Goal: Obtain resource: Download file/media

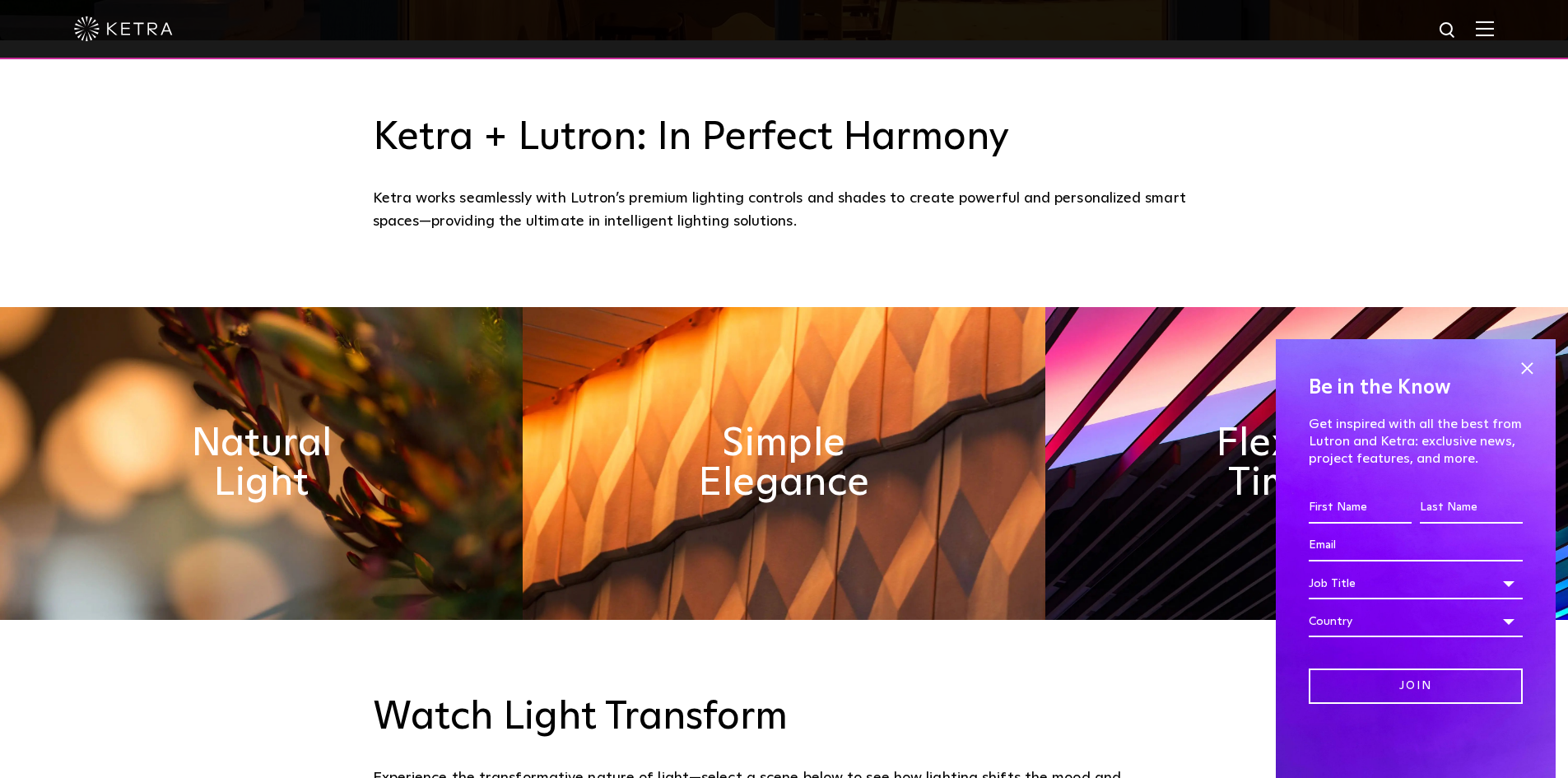
scroll to position [741, 0]
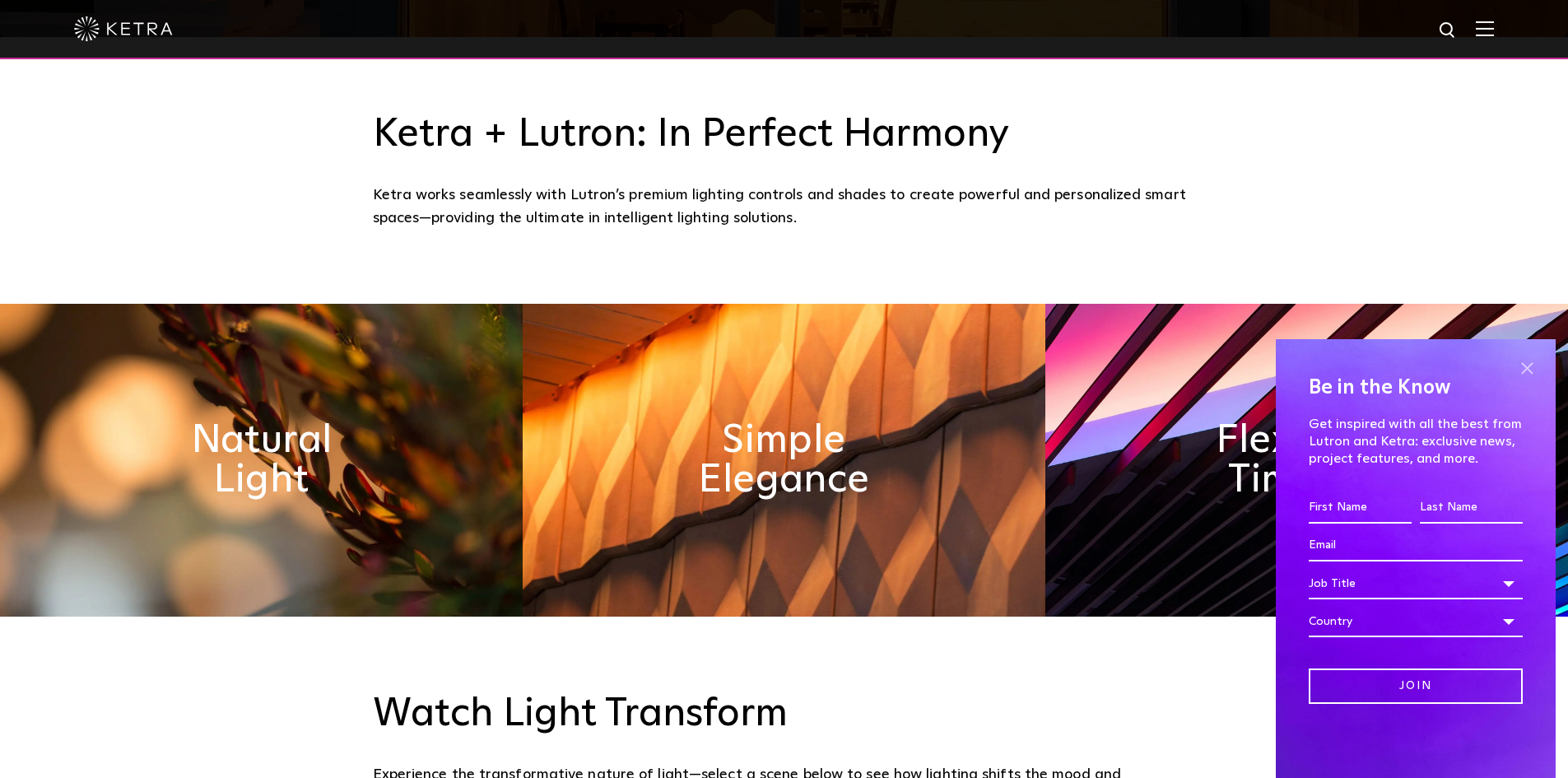
click at [1532, 361] on span at bounding box center [1527, 367] width 25 height 25
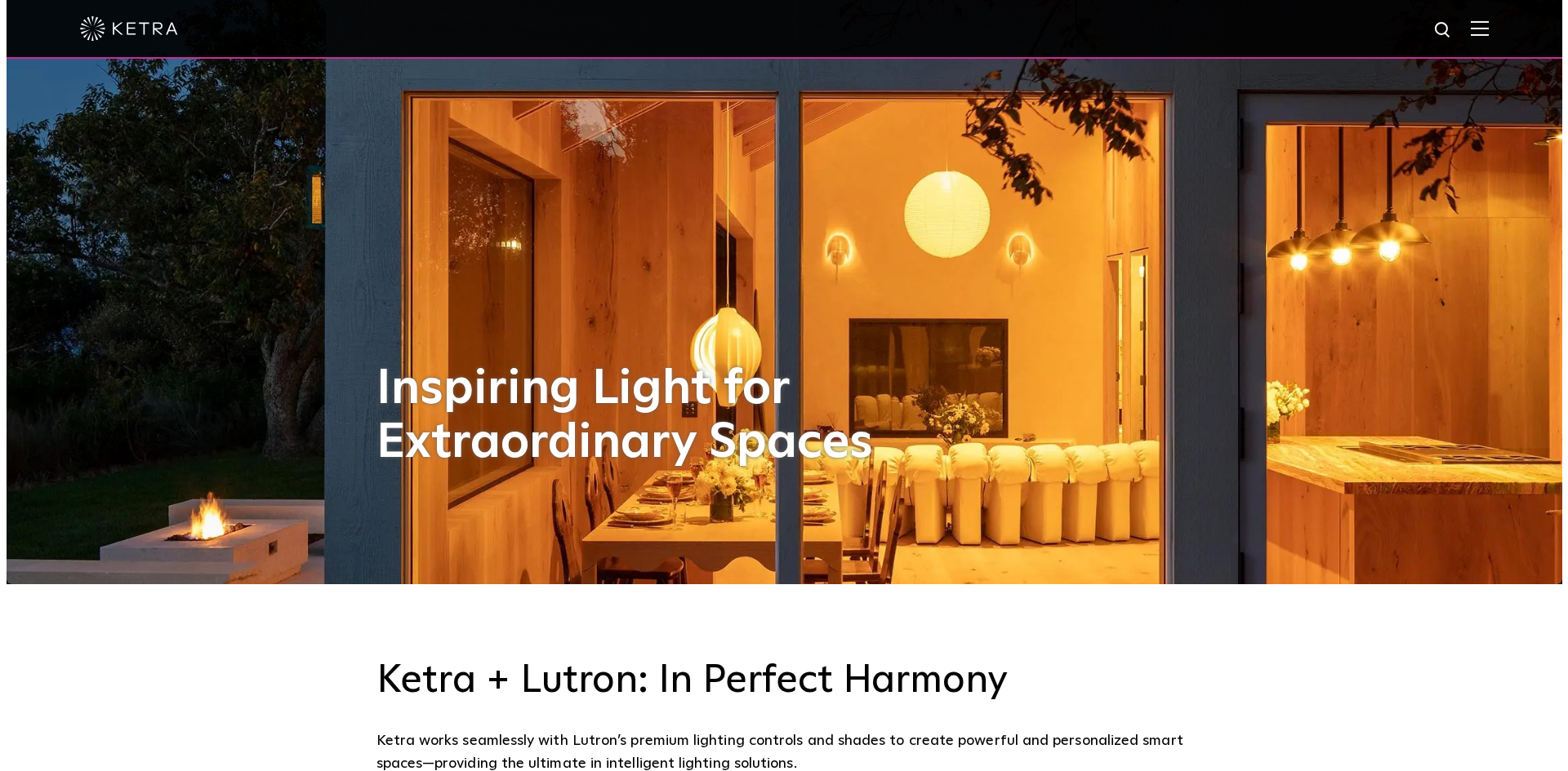
scroll to position [178, 0]
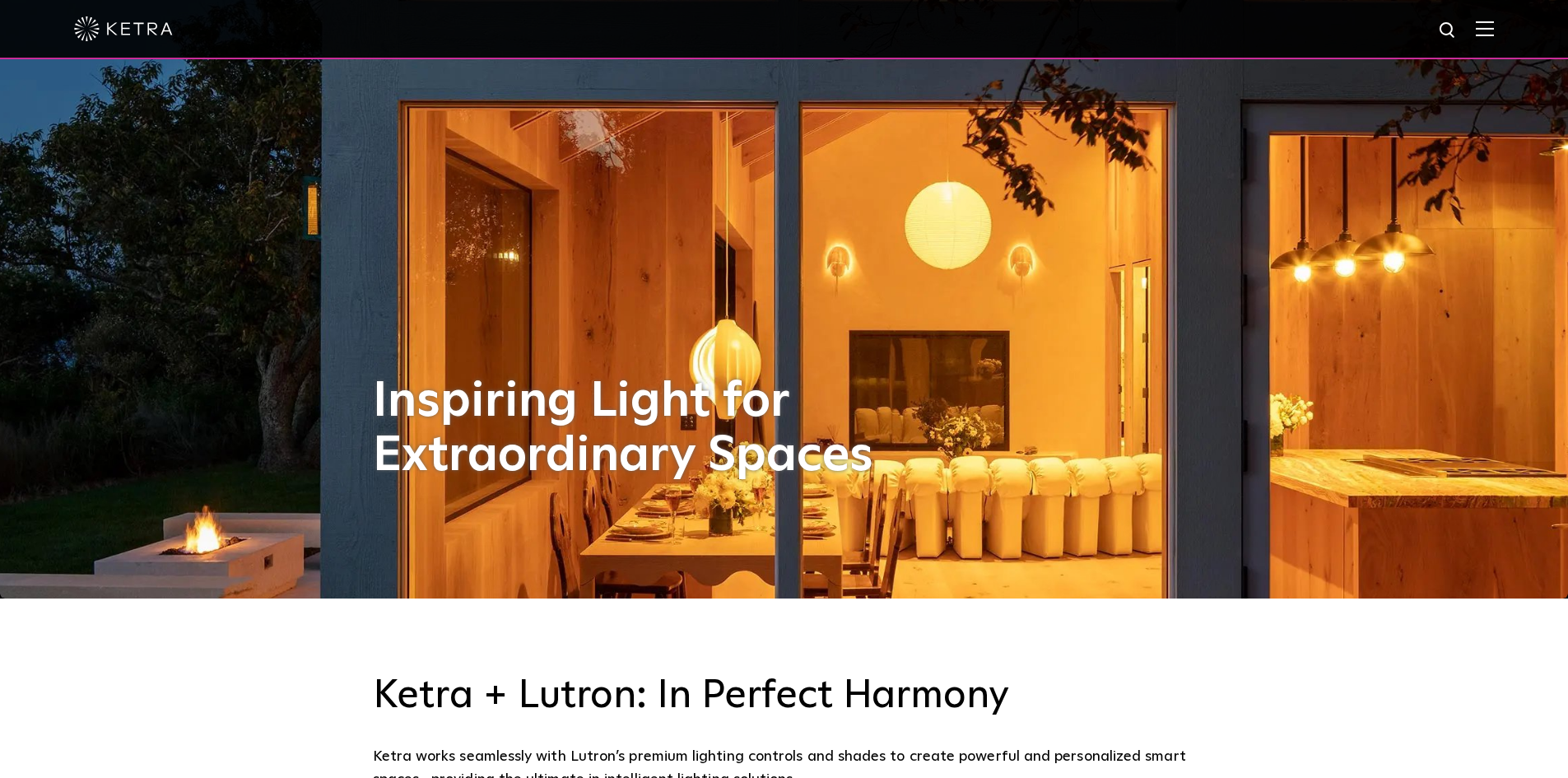
click at [1494, 28] on img at bounding box center [1484, 28] width 18 height 15
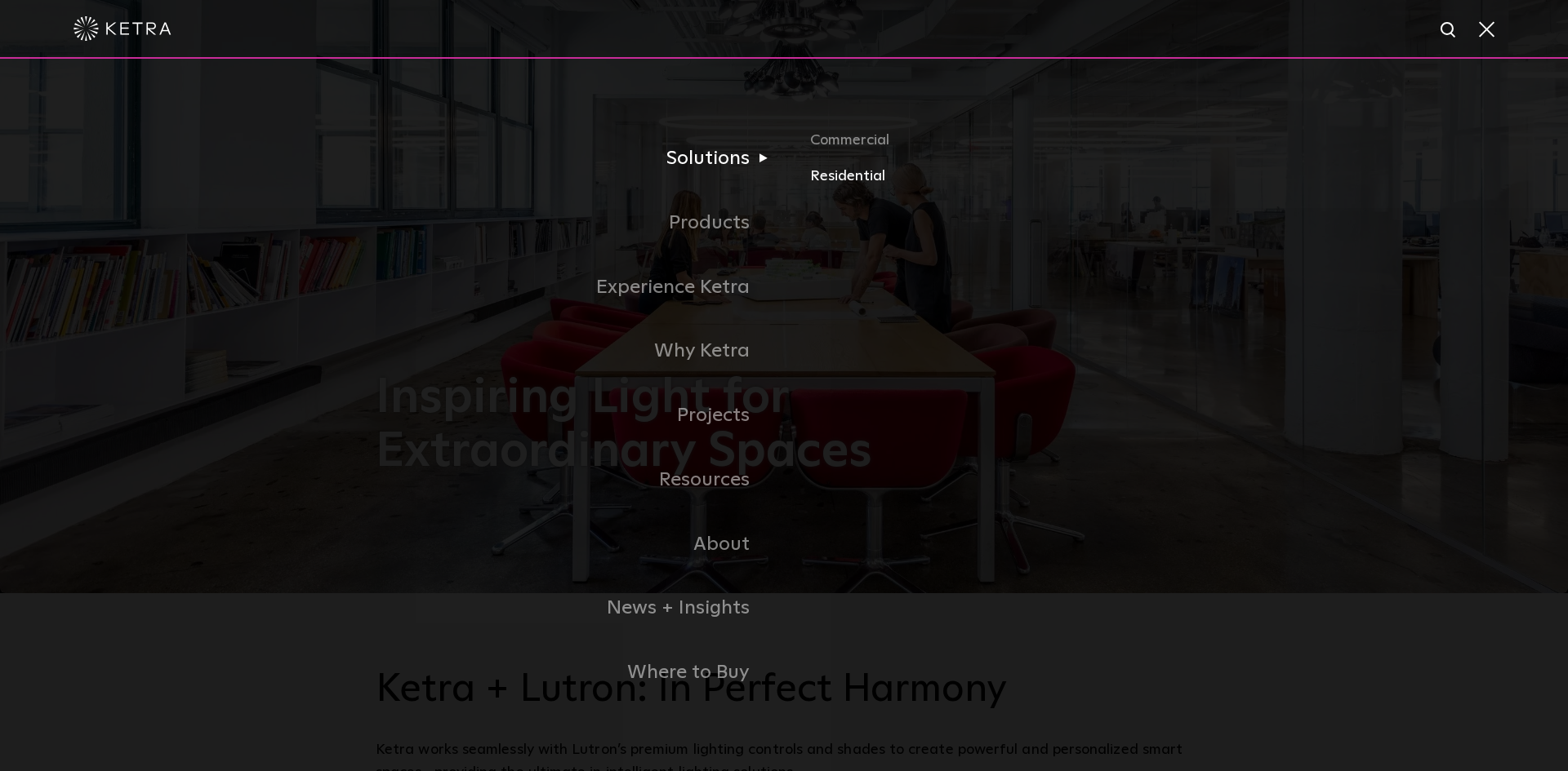
click at [818, 177] on link "Residential" at bounding box center [1001, 176] width 382 height 23
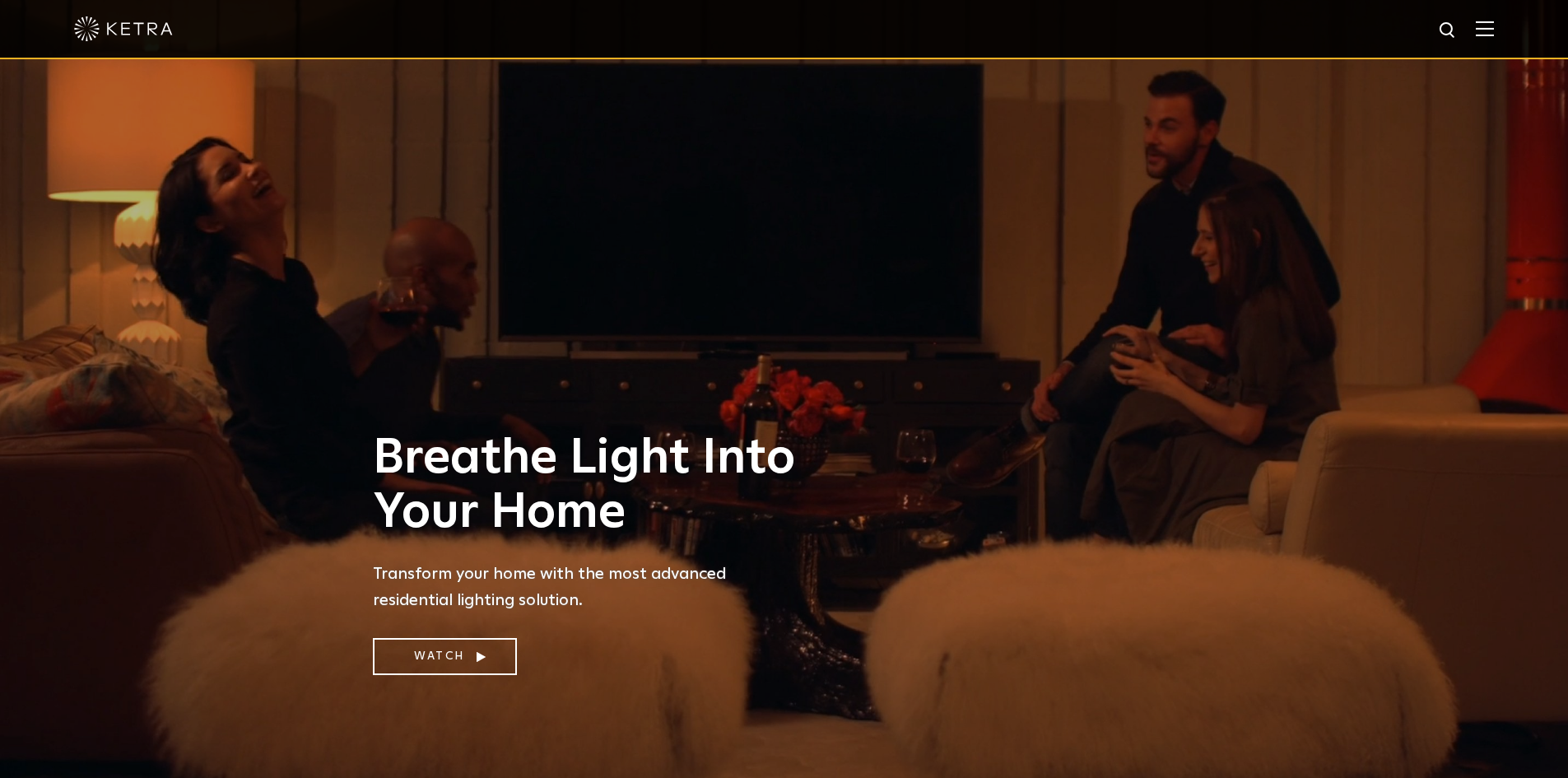
click at [1494, 37] on span at bounding box center [1484, 28] width 18 height 16
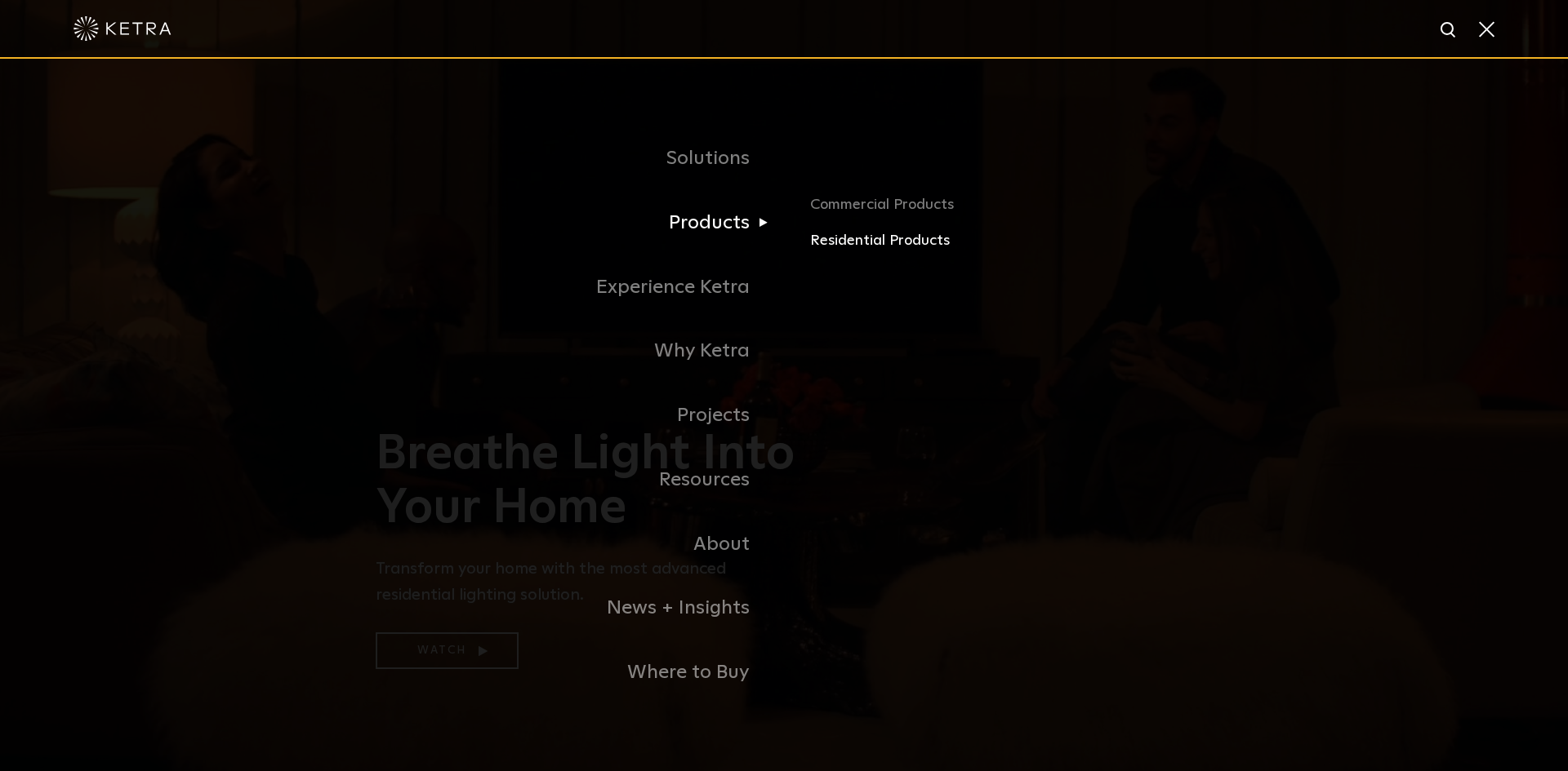
click at [858, 244] on link "Residential Products" at bounding box center [1001, 241] width 382 height 23
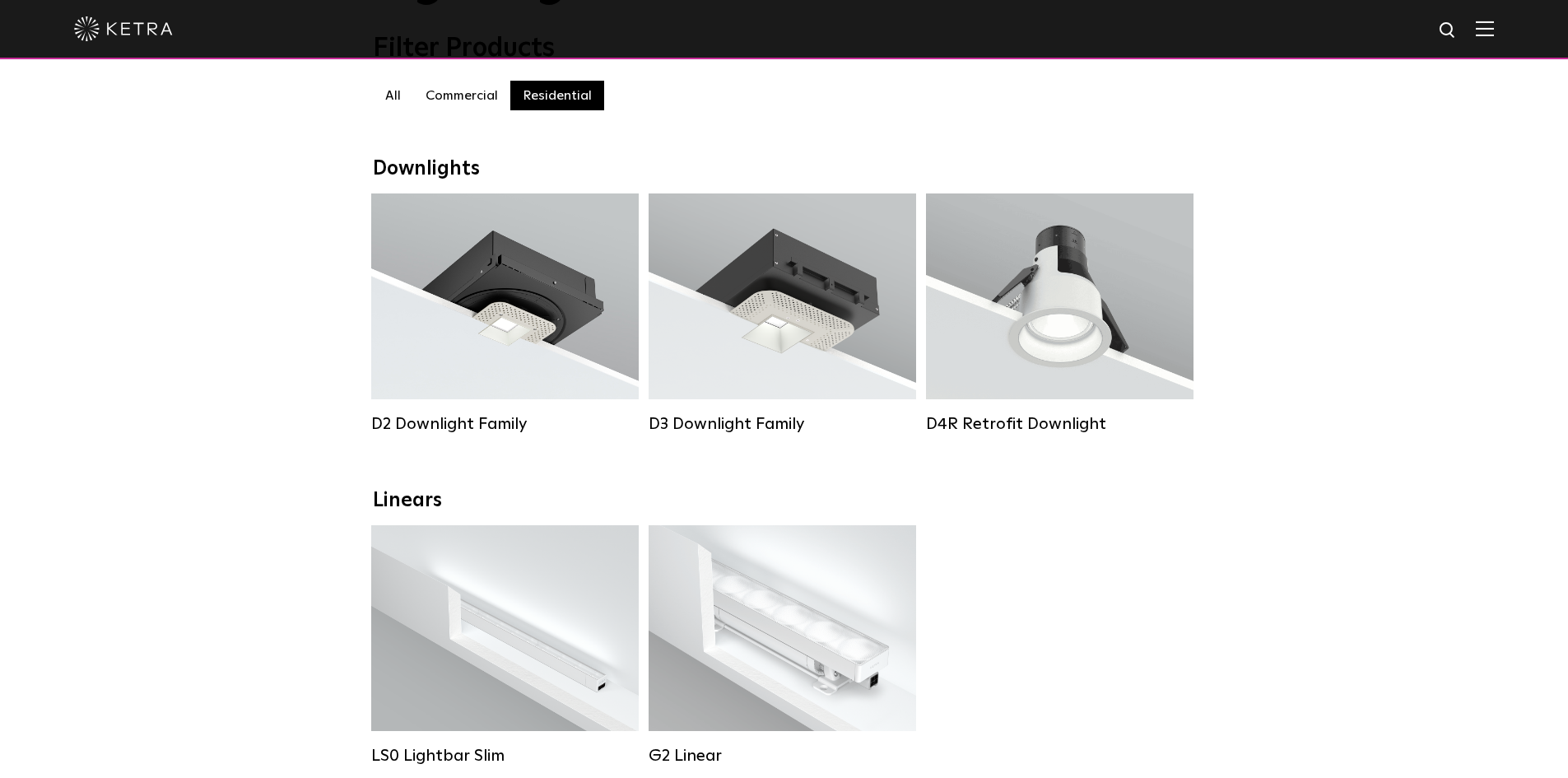
scroll to position [247, 0]
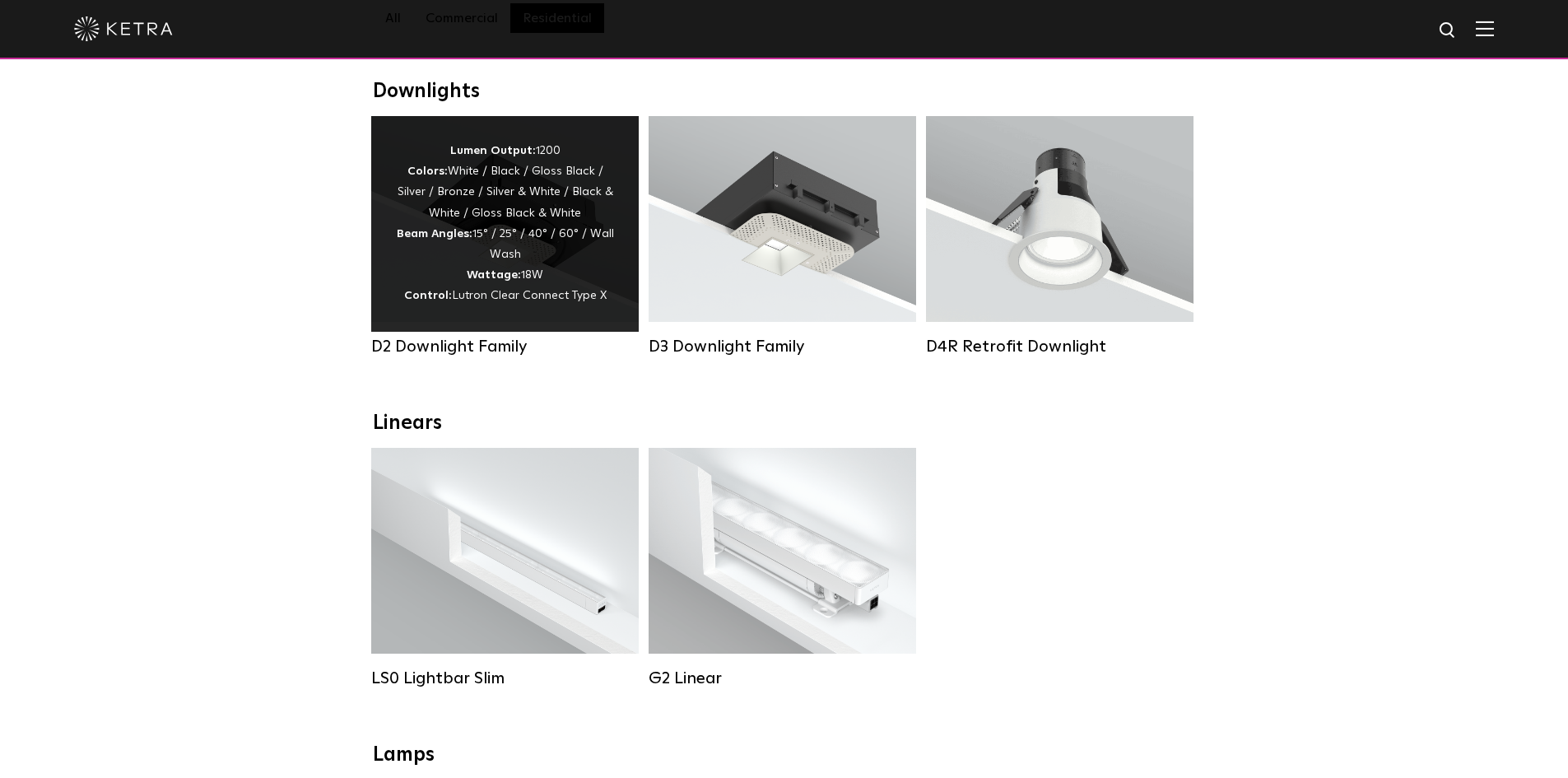
click at [435, 222] on div "Lumen Output: 1200 Colors: White / Black / Gloss Black / Silver / Bronze / Silv…" at bounding box center [505, 223] width 218 height 166
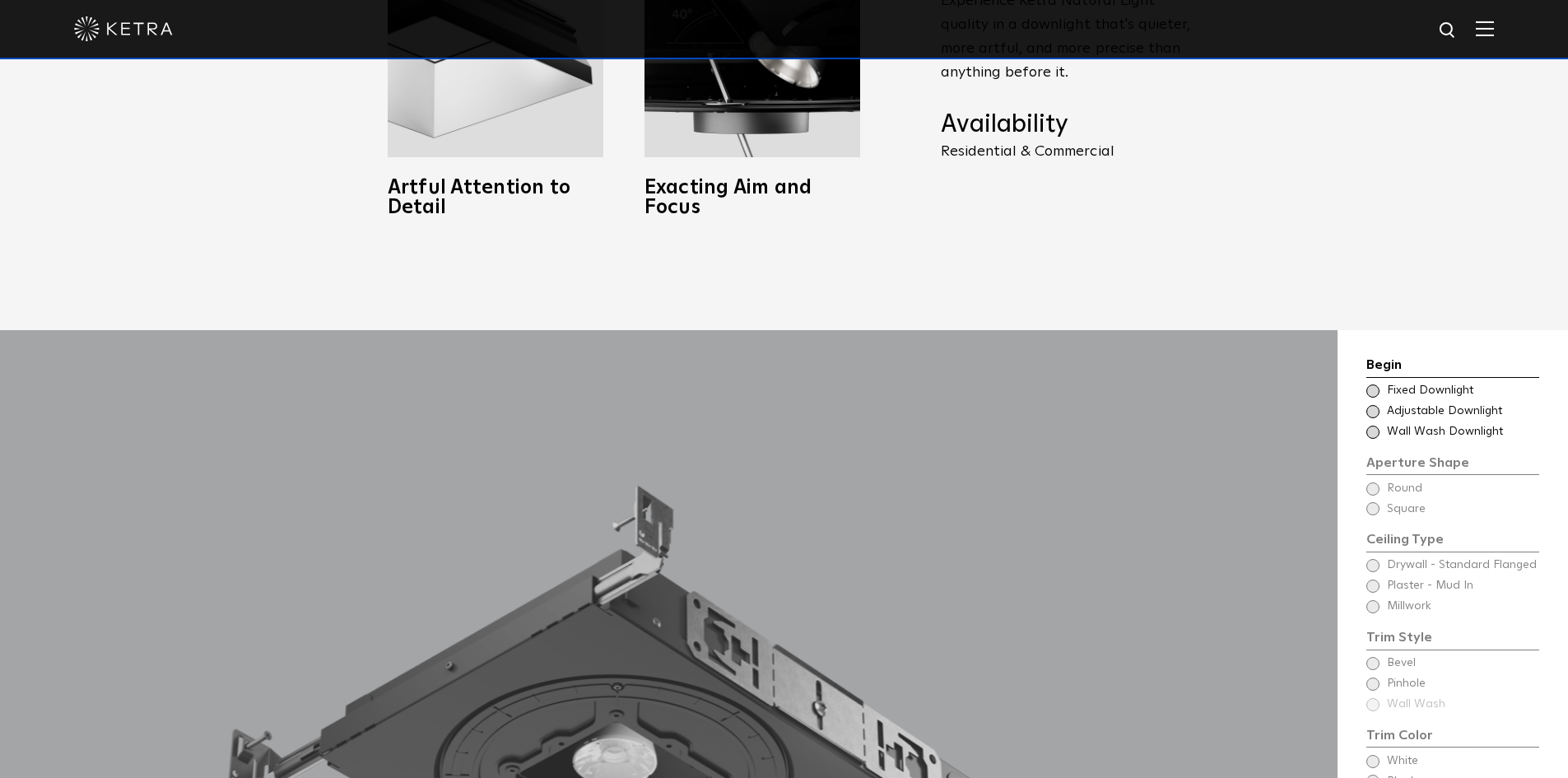
scroll to position [1235, 0]
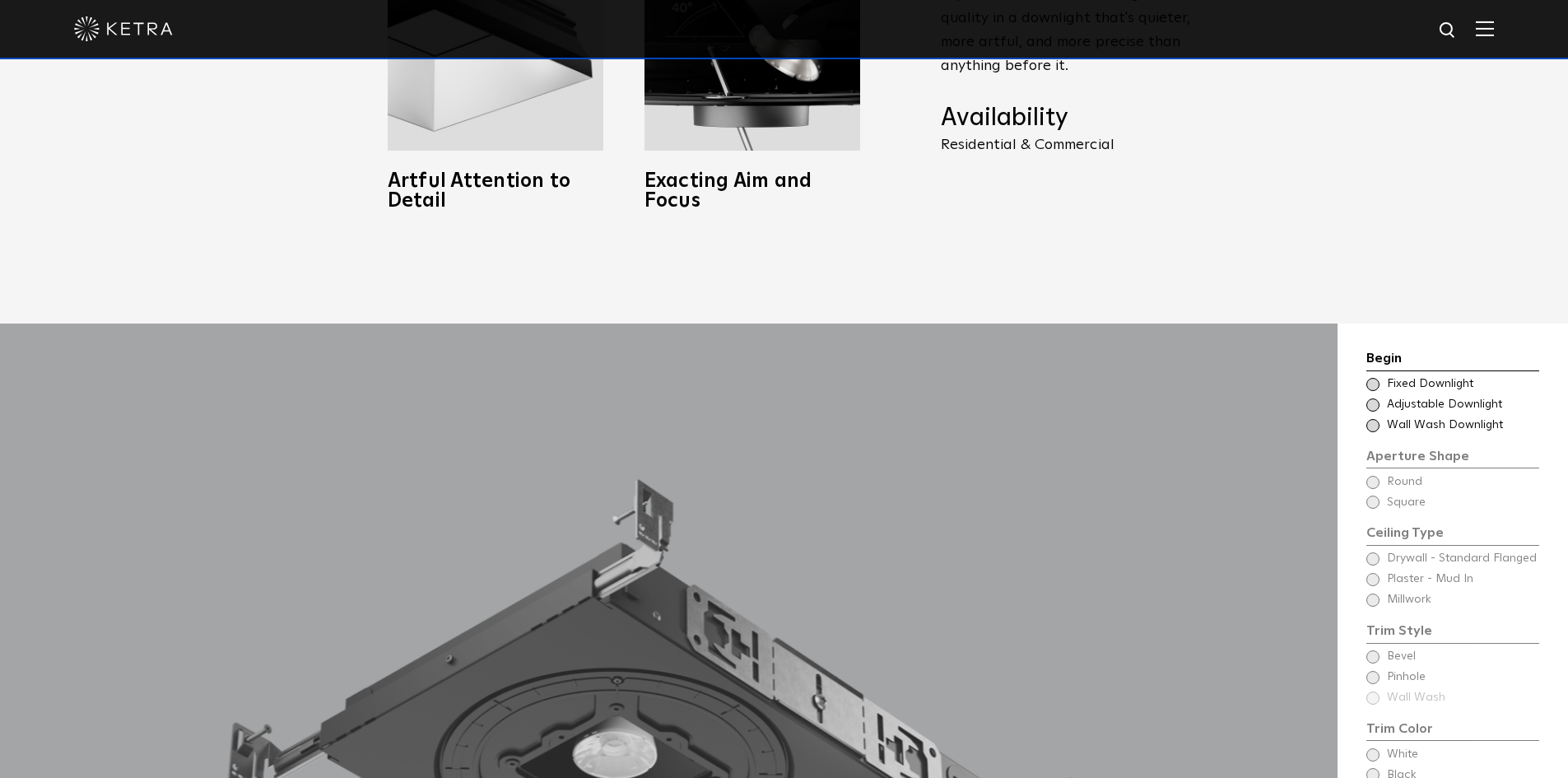
click at [1380, 505] on div "Begin Choose Aperture Shape Fixed Downlight Choose Aperture Shape Adjustable Do…" at bounding box center [1453, 631] width 173 height 566
click at [1374, 503] on div "Begin Choose Aperture Shape Fixed Downlight Choose Aperture Shape Adjustable Do…" at bounding box center [1453, 631] width 173 height 566
click at [1458, 386] on span "Fixed Downlight" at bounding box center [1462, 384] width 151 height 16
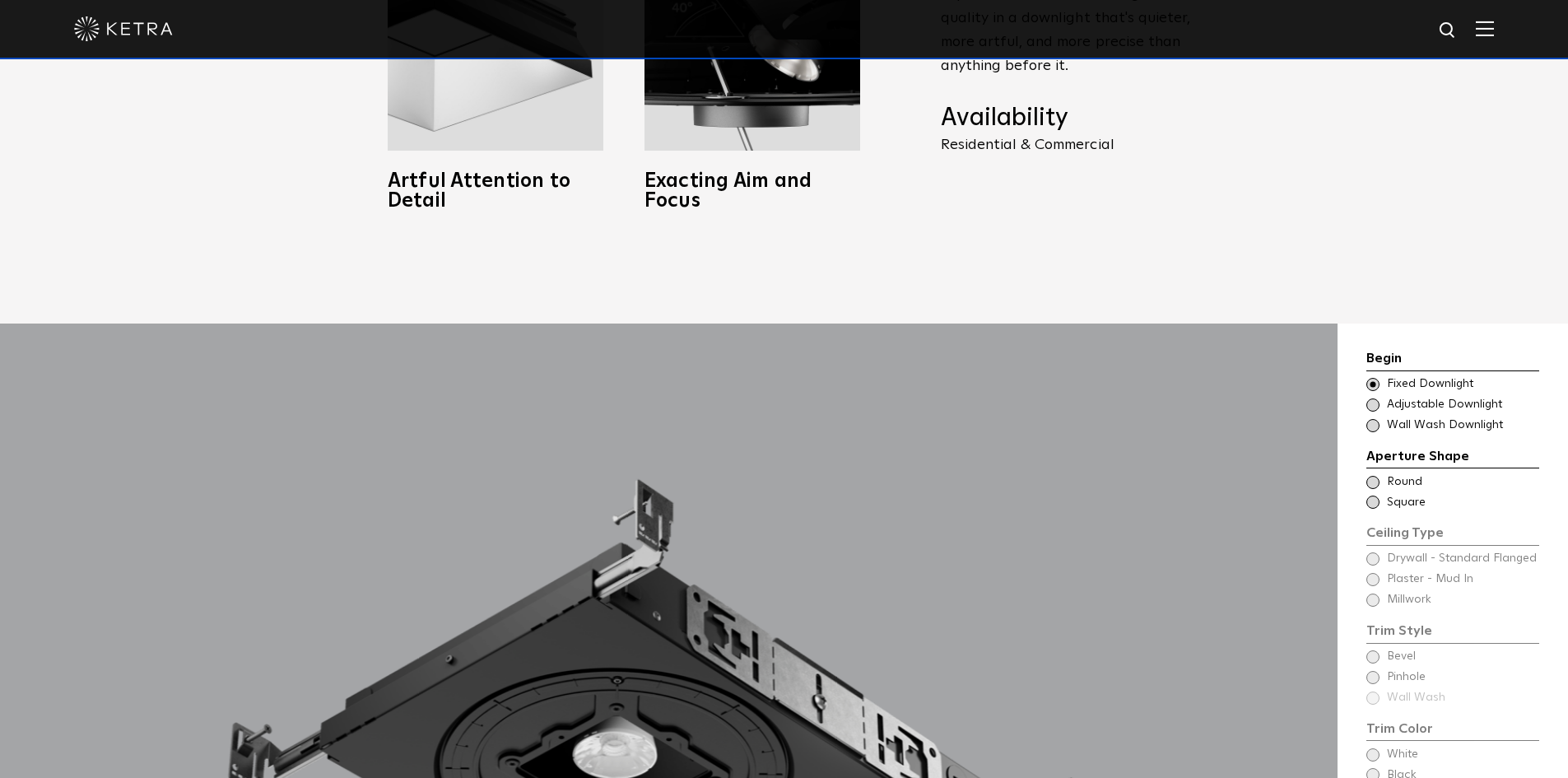
click at [1374, 502] on span at bounding box center [1373, 503] width 14 height 14
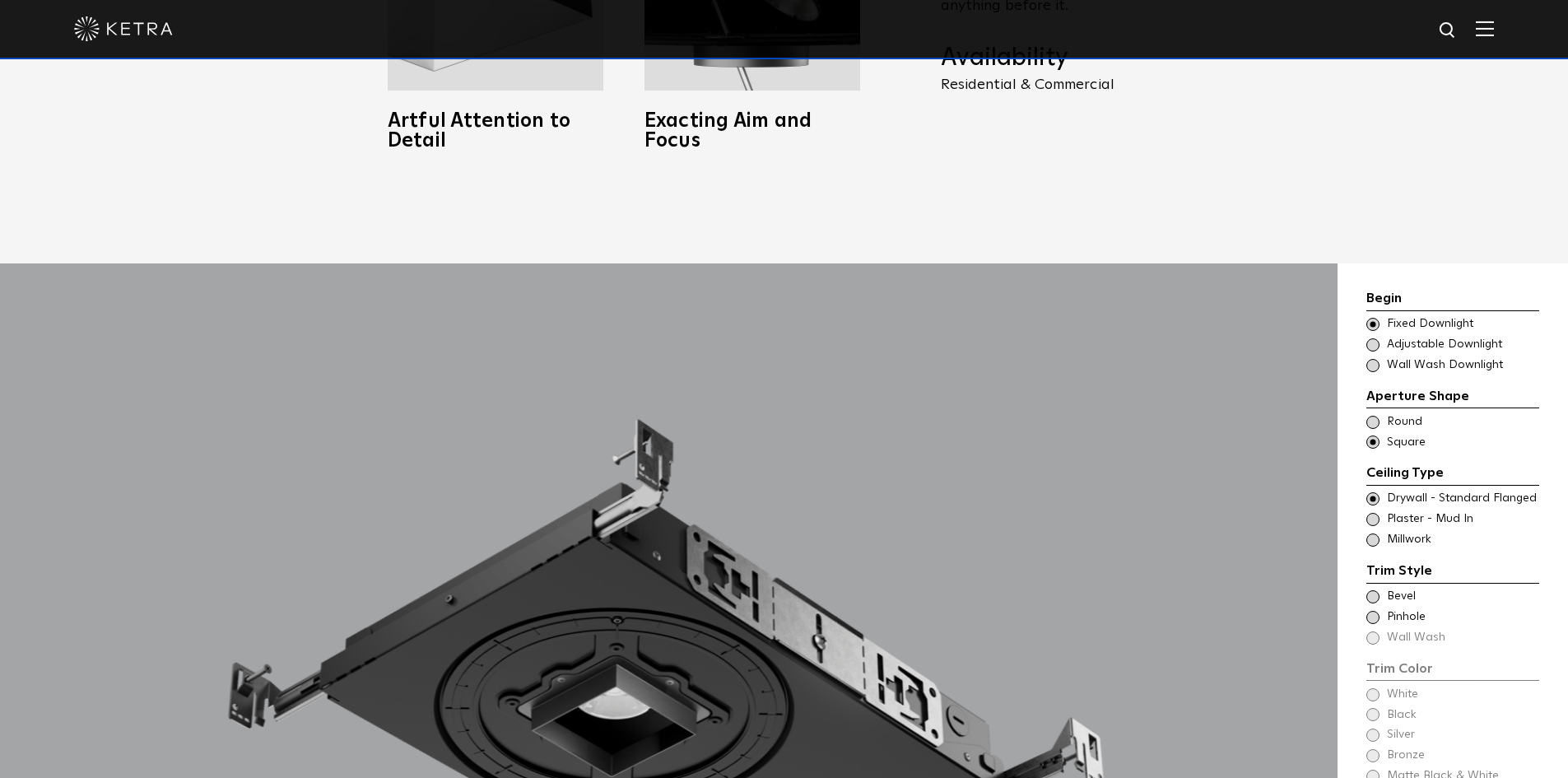
scroll to position [1400, 0]
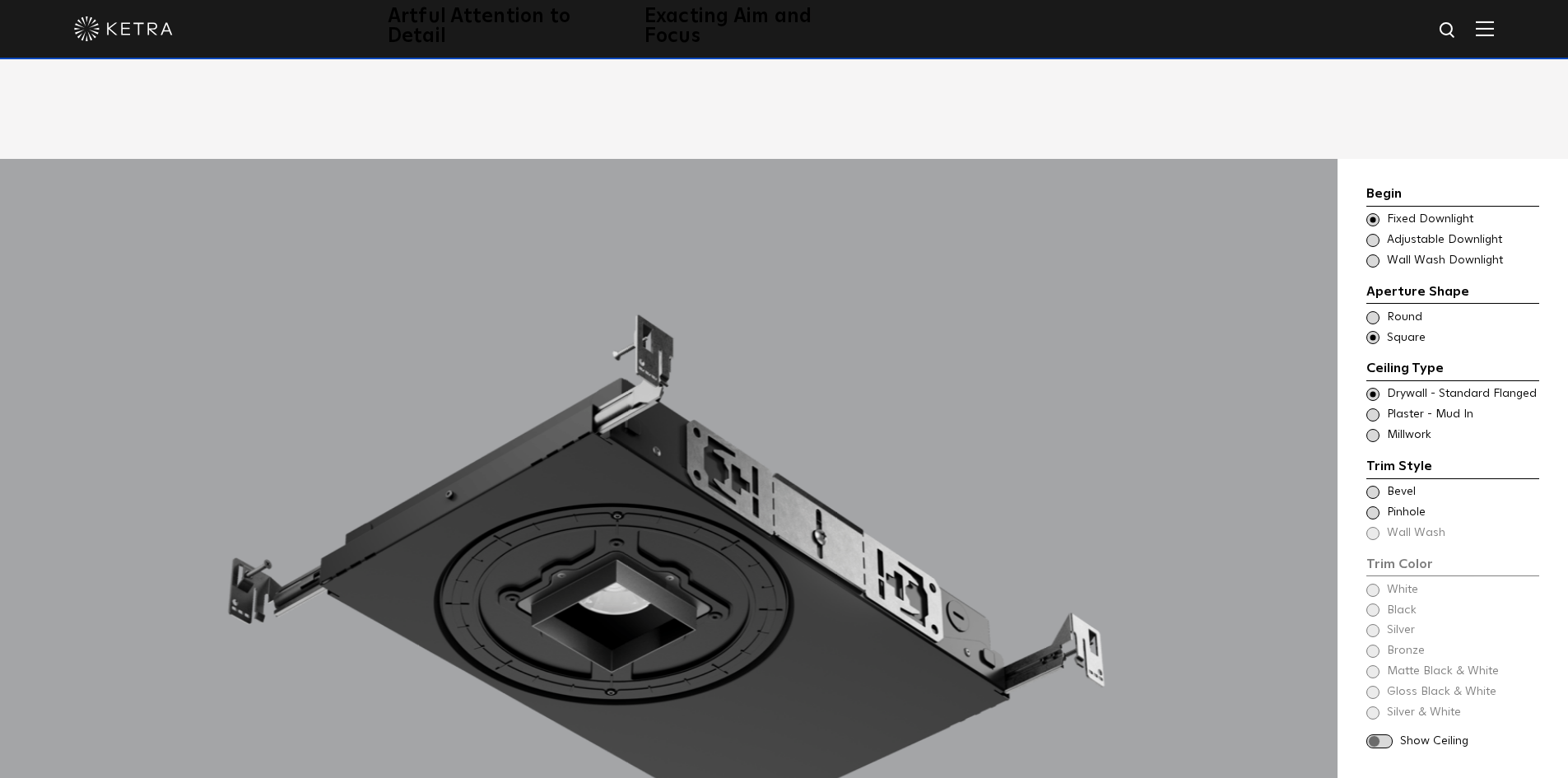
click at [1373, 438] on span at bounding box center [1373, 436] width 14 height 14
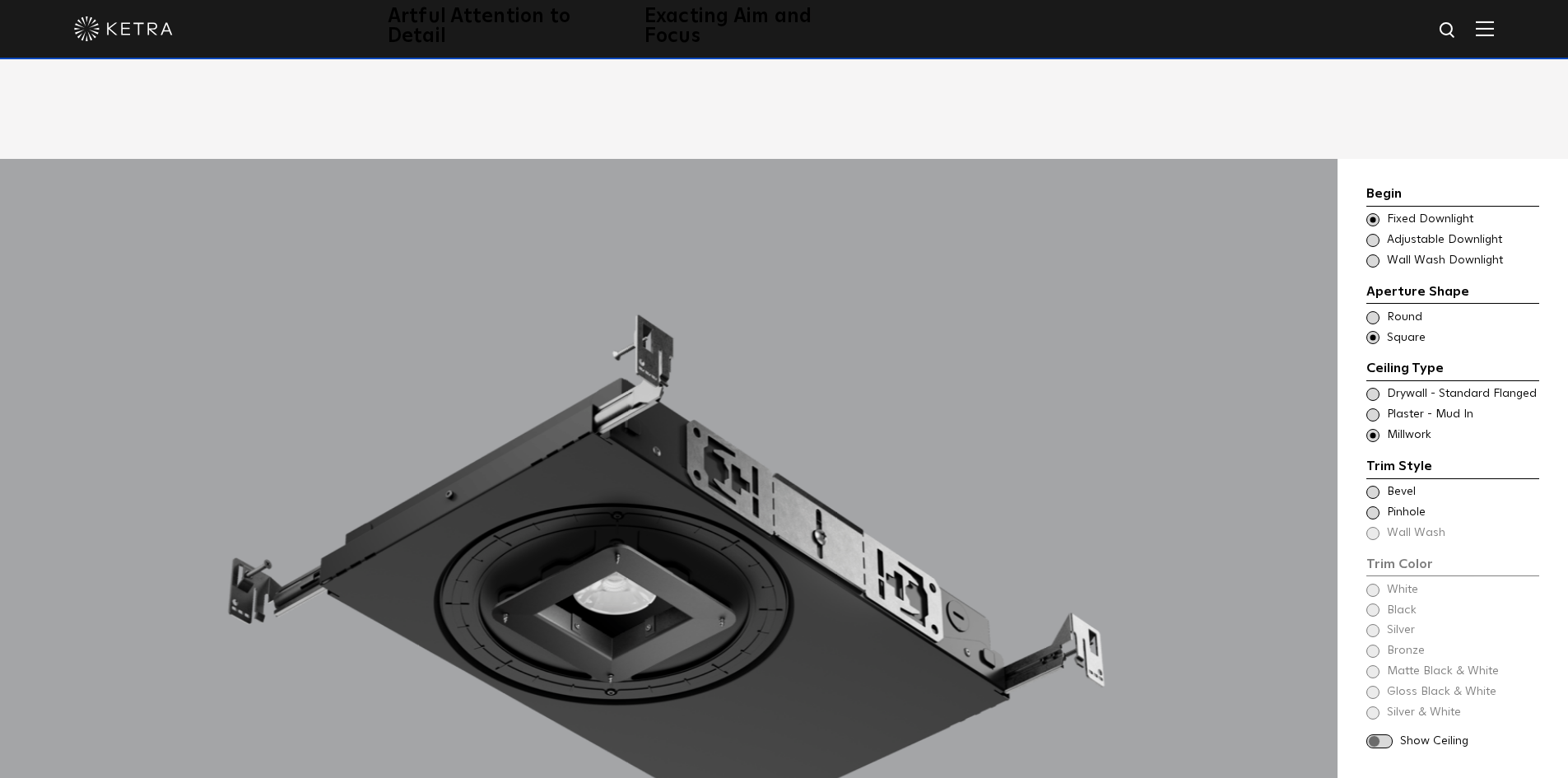
click at [1373, 496] on span at bounding box center [1373, 493] width 14 height 14
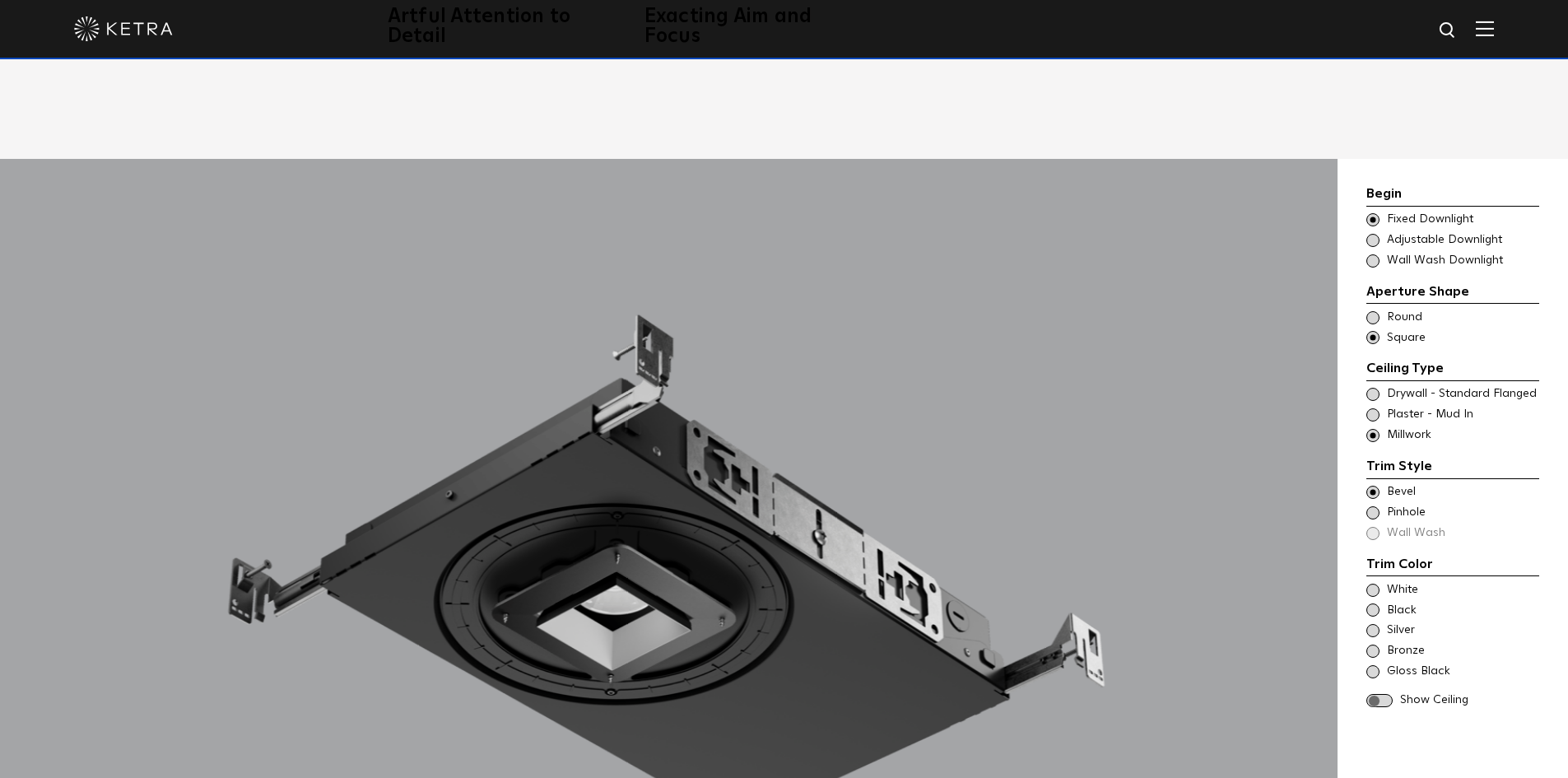
click at [1373, 511] on span at bounding box center [1373, 513] width 14 height 14
click at [1373, 493] on span at bounding box center [1373, 493] width 14 height 14
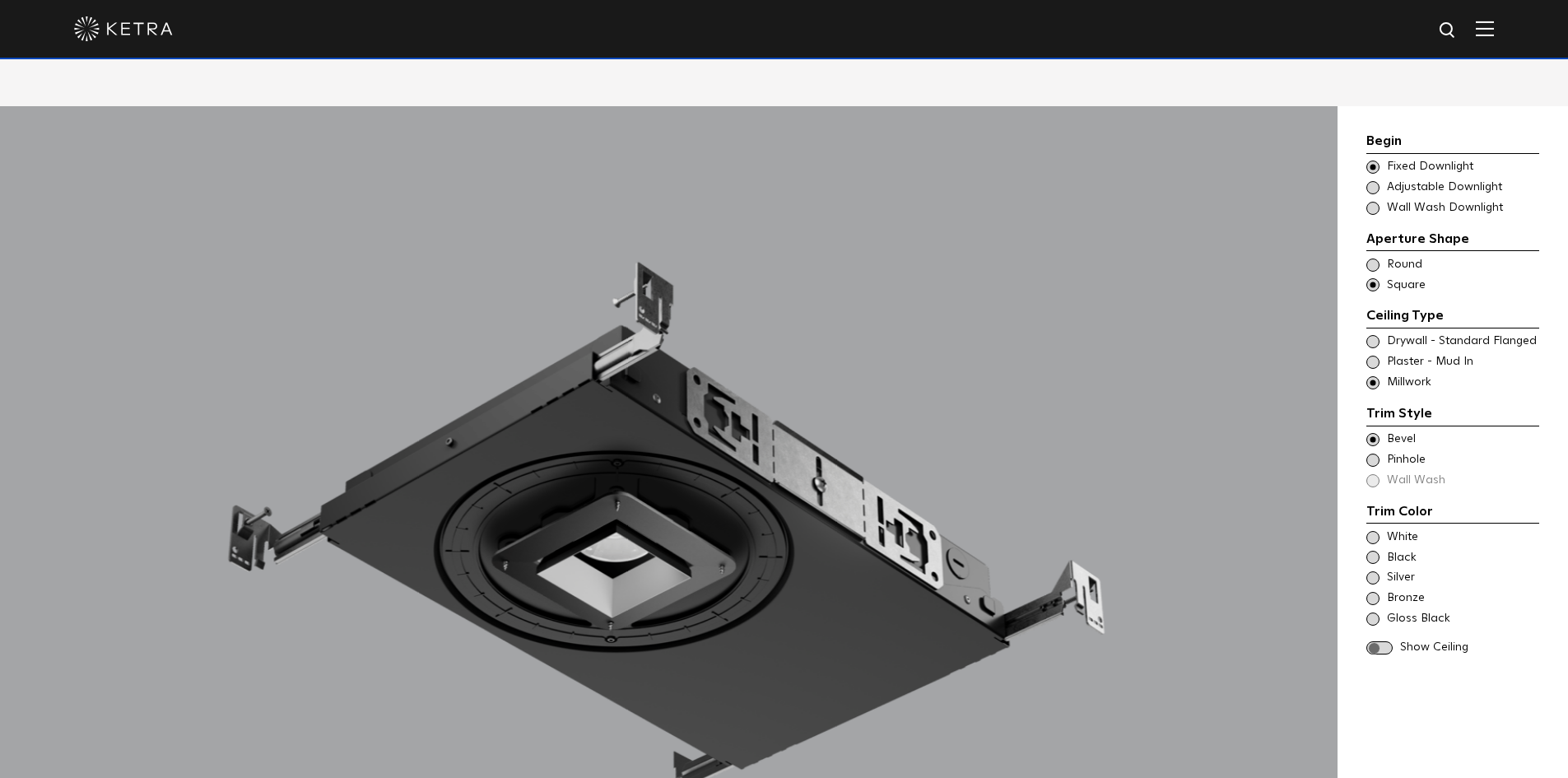
scroll to position [1482, 0]
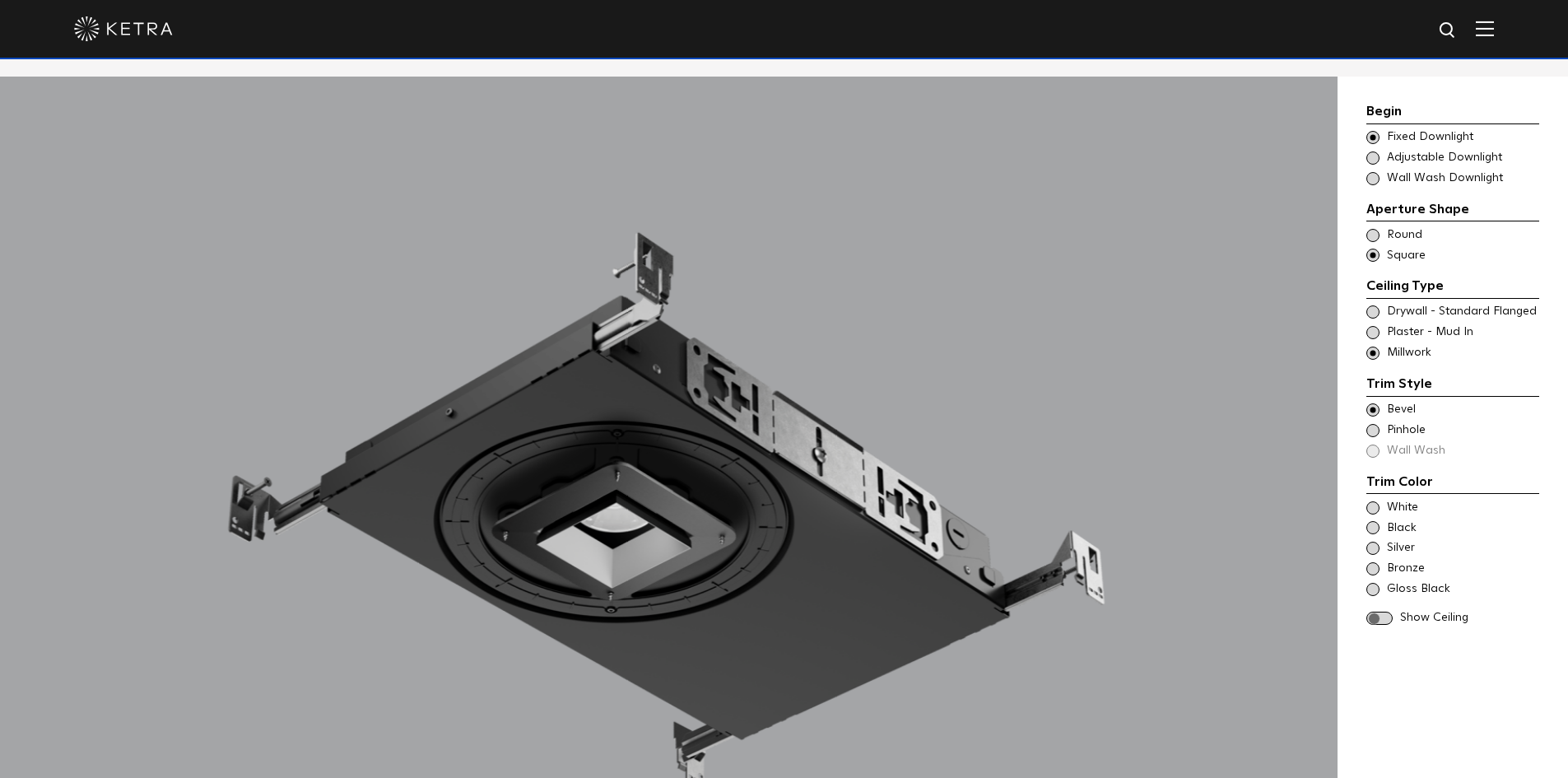
click at [1375, 567] on span at bounding box center [1373, 569] width 14 height 14
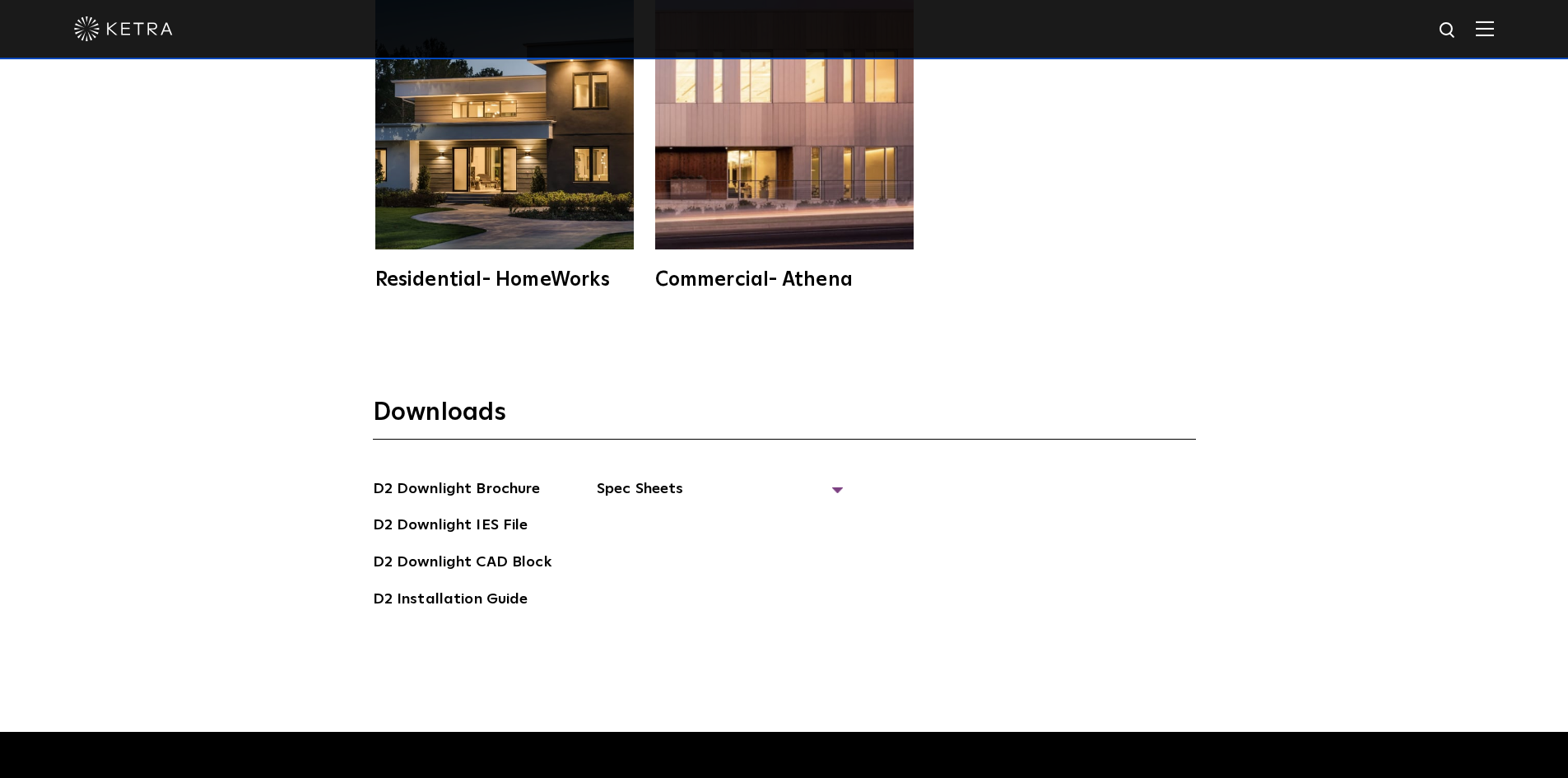
scroll to position [4611, 0]
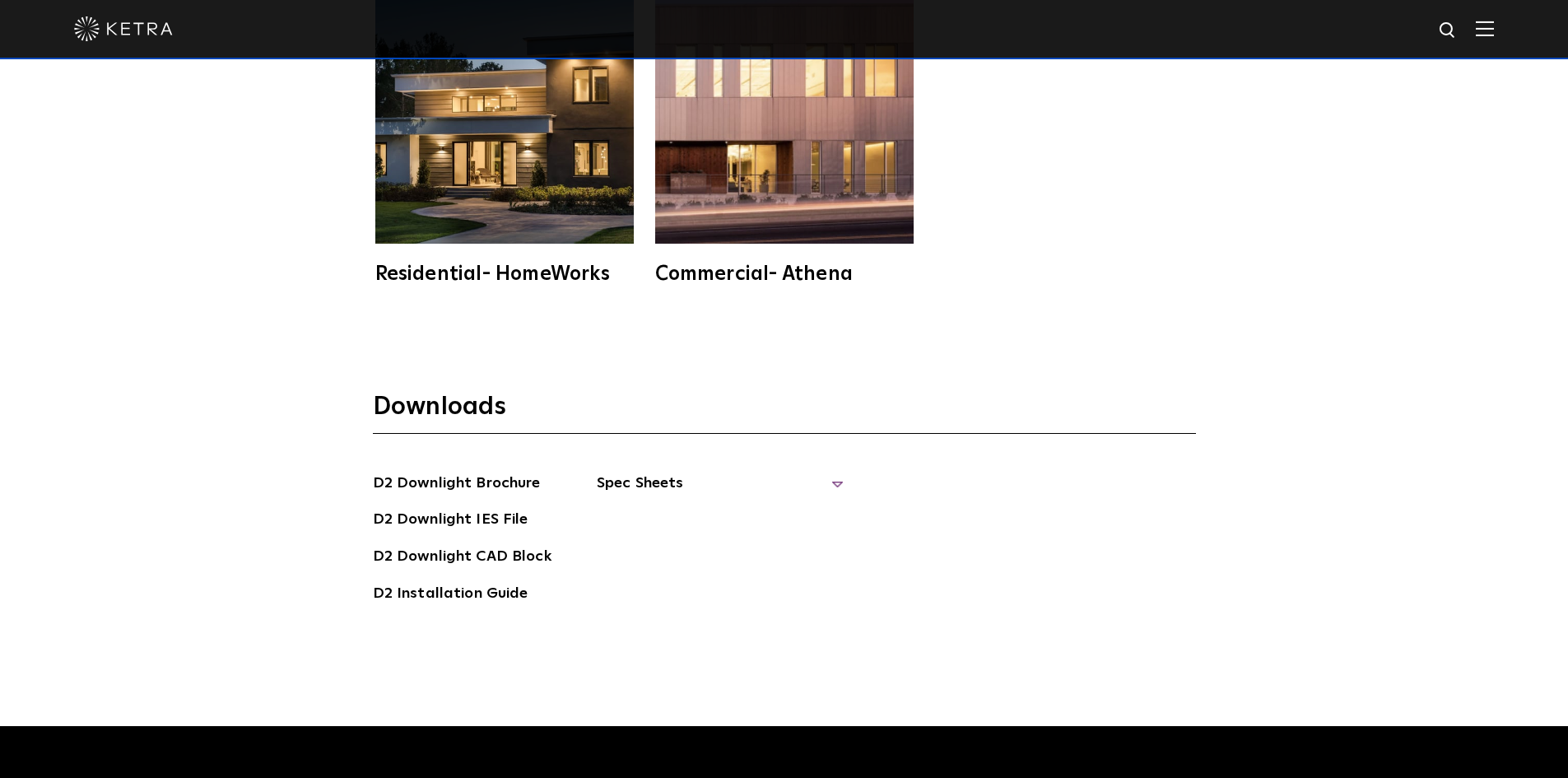
click at [637, 483] on span "Spec Sheets" at bounding box center [720, 489] width 247 height 36
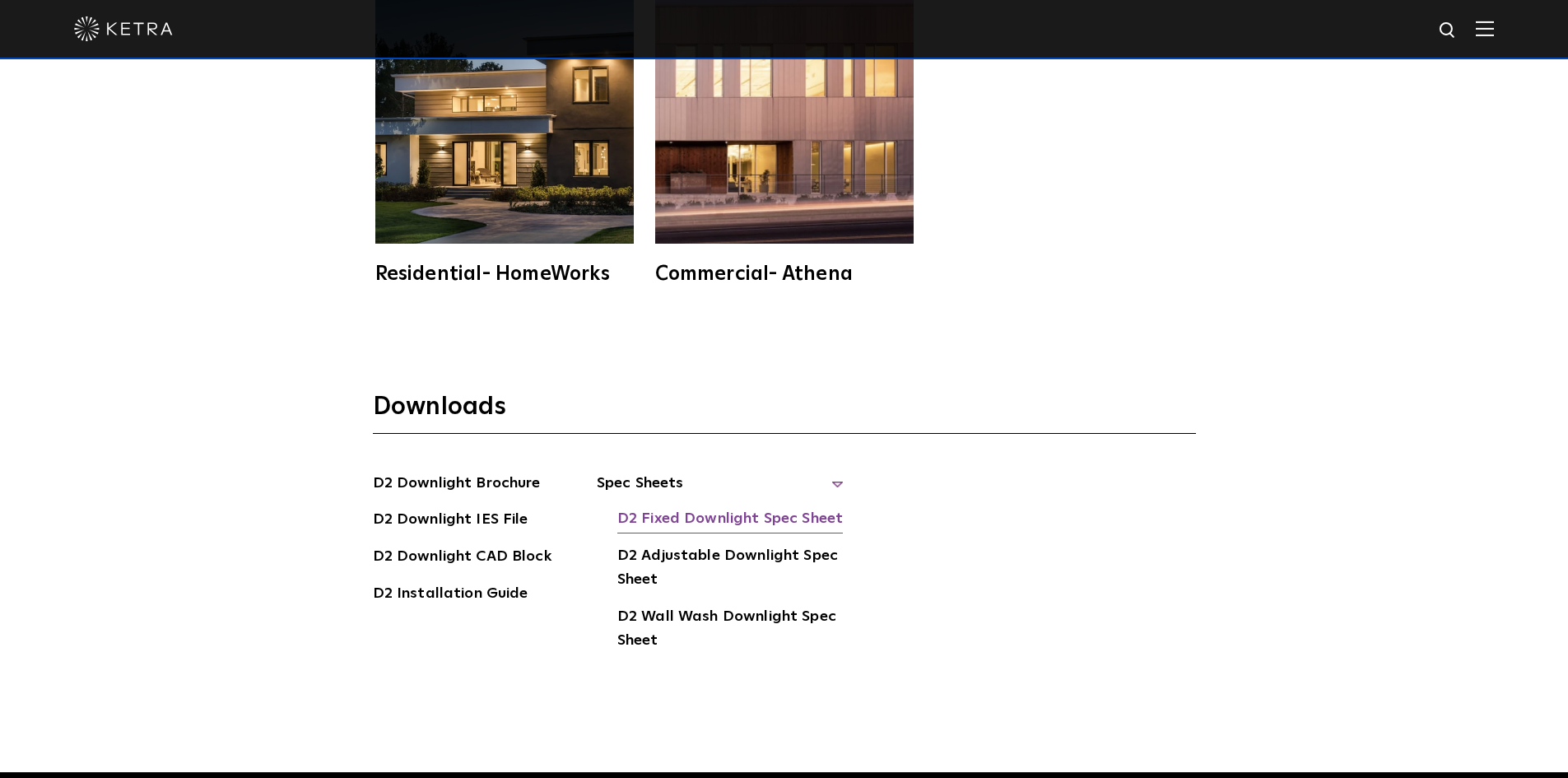
click at [668, 515] on link "D2 Fixed Downlight Spec Sheet" at bounding box center [730, 520] width 226 height 26
